Goal: Find specific page/section: Find specific page/section

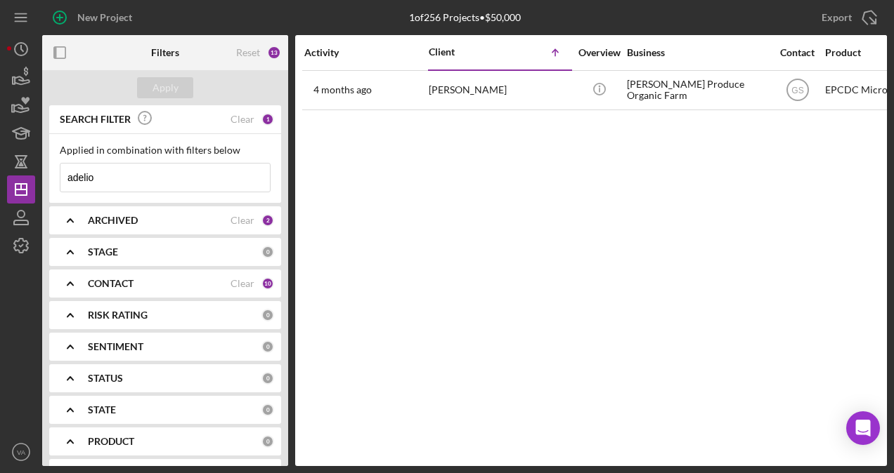
drag, startPoint x: 136, startPoint y: 176, endPoint x: 52, endPoint y: 170, distance: 83.8
click at [52, 170] on div "Applied in combination with filters below adelio Icon/Menu Close" at bounding box center [165, 168] width 232 height 69
type input "[PERSON_NAME]"
drag, startPoint x: 151, startPoint y: 164, endPoint x: 67, endPoint y: 173, distance: 84.0
click at [67, 173] on input "[PERSON_NAME]" at bounding box center [164, 178] width 209 height 28
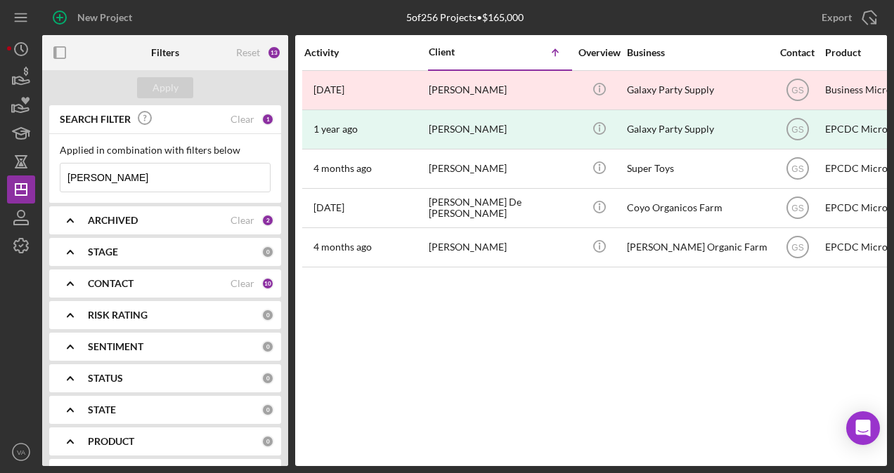
type input "[PERSON_NAME]"
drag, startPoint x: 152, startPoint y: 176, endPoint x: 32, endPoint y: 184, distance: 119.7
click at [32, 184] on div "New Project 5 of 256 Projects • $165,000 [PERSON_NAME] Export Icon/Export Filte…" at bounding box center [447, 233] width 880 height 466
drag, startPoint x: 150, startPoint y: 189, endPoint x: 79, endPoint y: 166, distance: 75.1
click at [79, 166] on input "[PERSON_NAME]" at bounding box center [164, 178] width 209 height 28
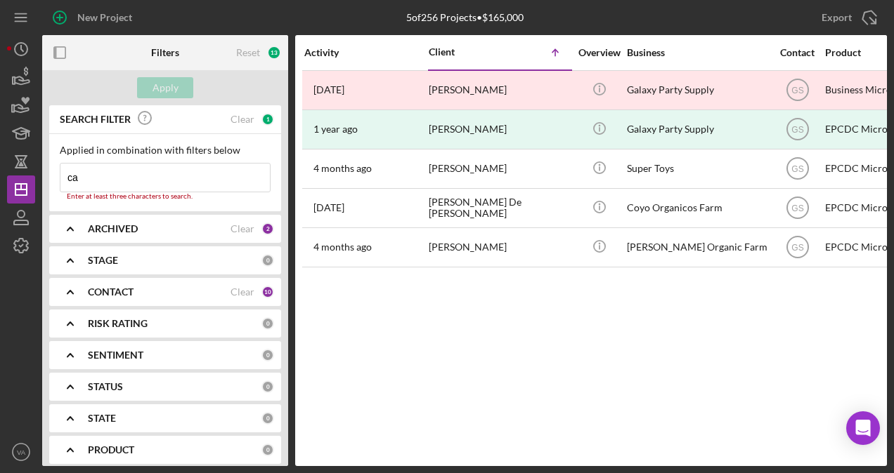
type input "c"
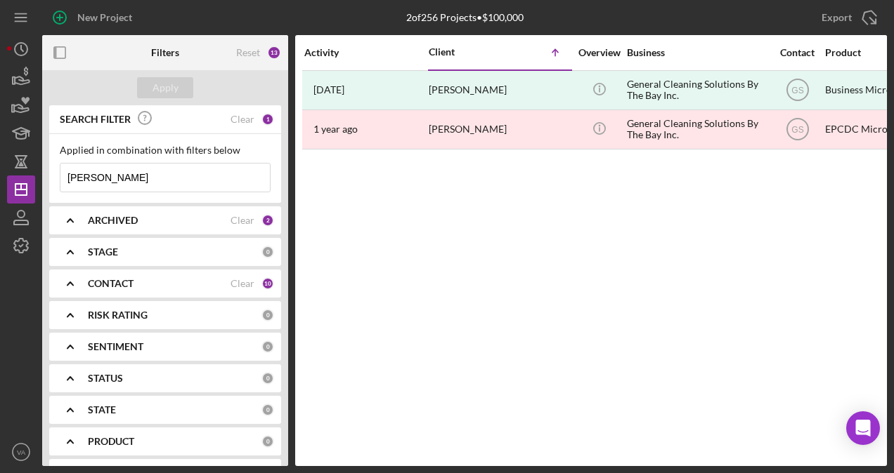
type input "[PERSON_NAME]"
drag, startPoint x: 145, startPoint y: 172, endPoint x: 52, endPoint y: 178, distance: 92.9
click at [62, 174] on input "[PERSON_NAME]" at bounding box center [164, 178] width 209 height 28
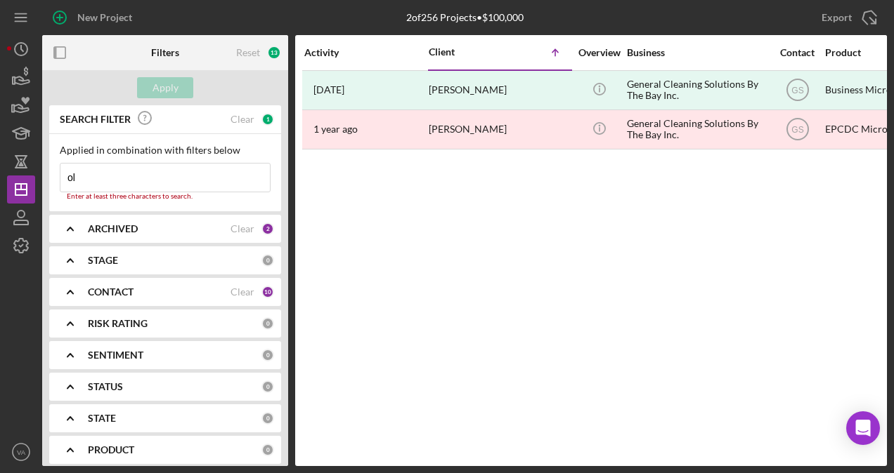
type input "o"
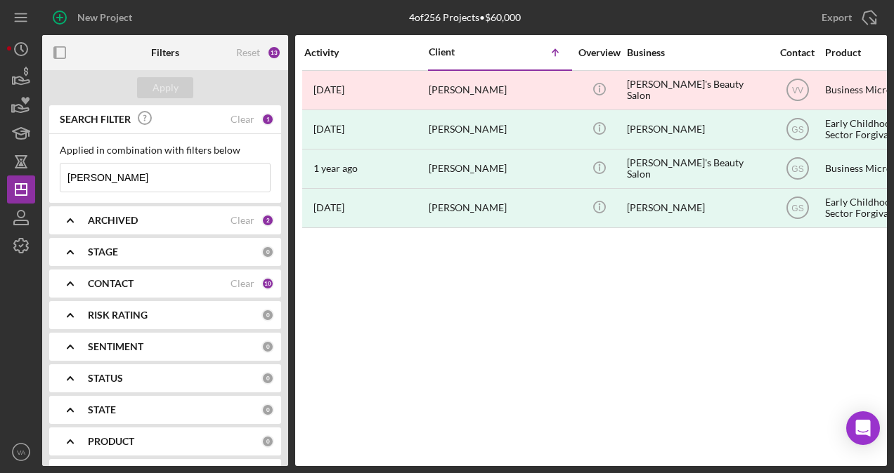
type input "[PERSON_NAME]"
